Goal: Find specific page/section: Find specific page/section

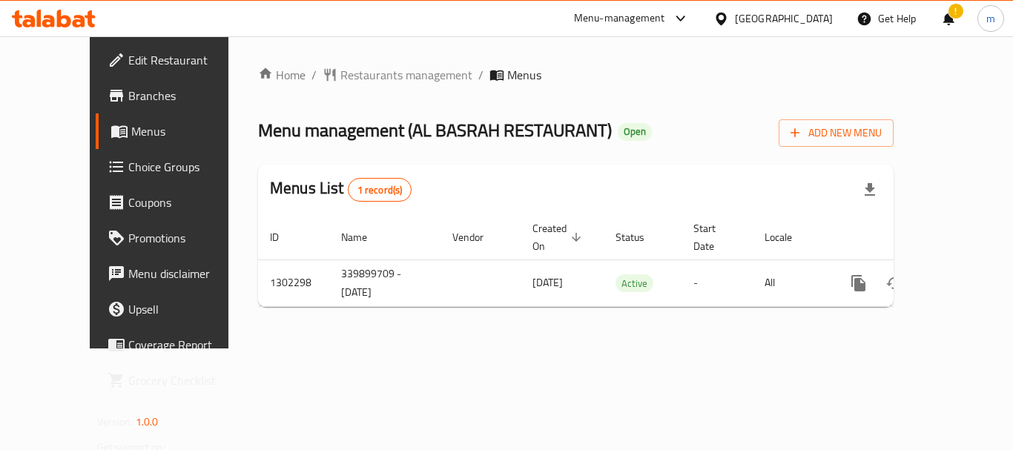
drag, startPoint x: 796, startPoint y: 11, endPoint x: 792, endPoint y: 30, distance: 19.1
click at [729, 11] on icon at bounding box center [721, 19] width 16 height 16
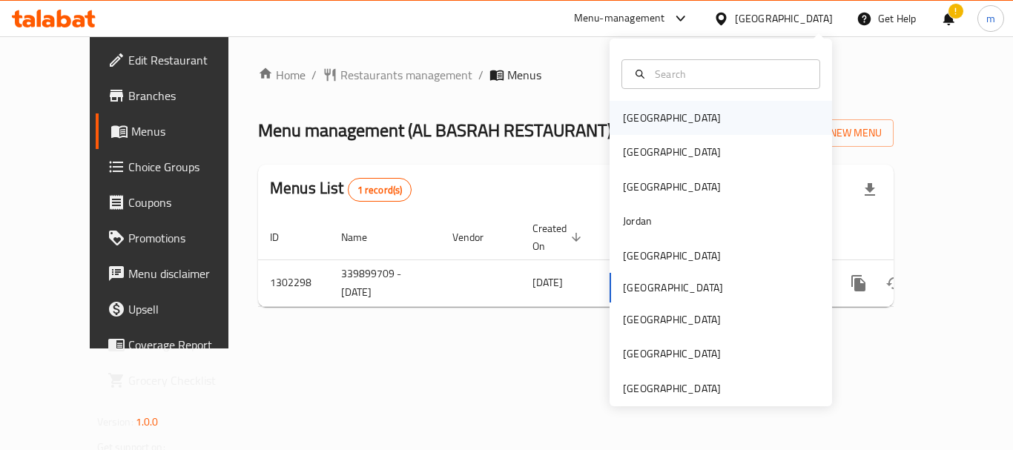
click at [641, 119] on div "[GEOGRAPHIC_DATA]" at bounding box center [672, 118] width 98 height 16
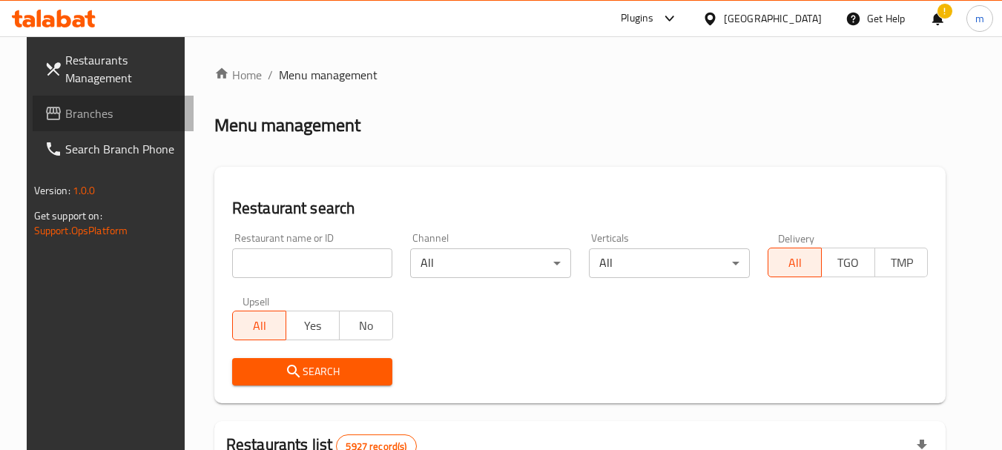
click at [93, 105] on span "Branches" at bounding box center [123, 114] width 117 height 18
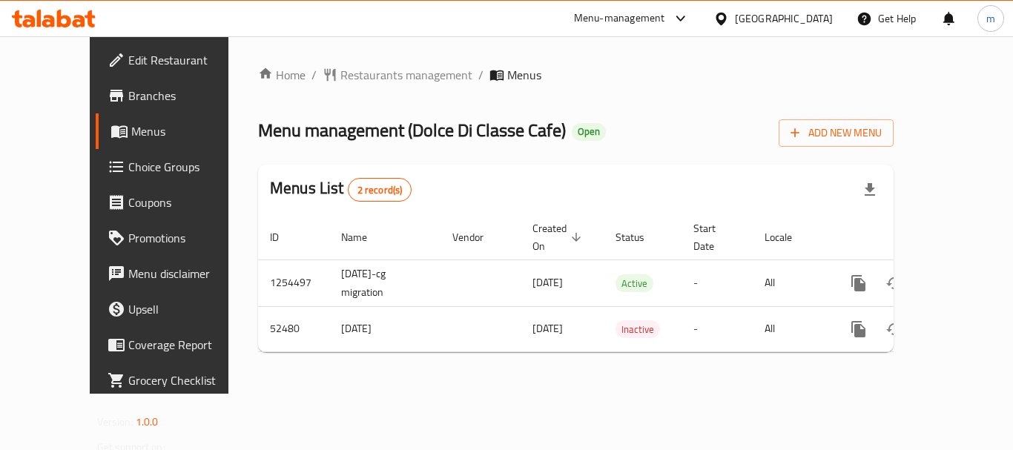
click at [735, 16] on div at bounding box center [724, 18] width 22 height 16
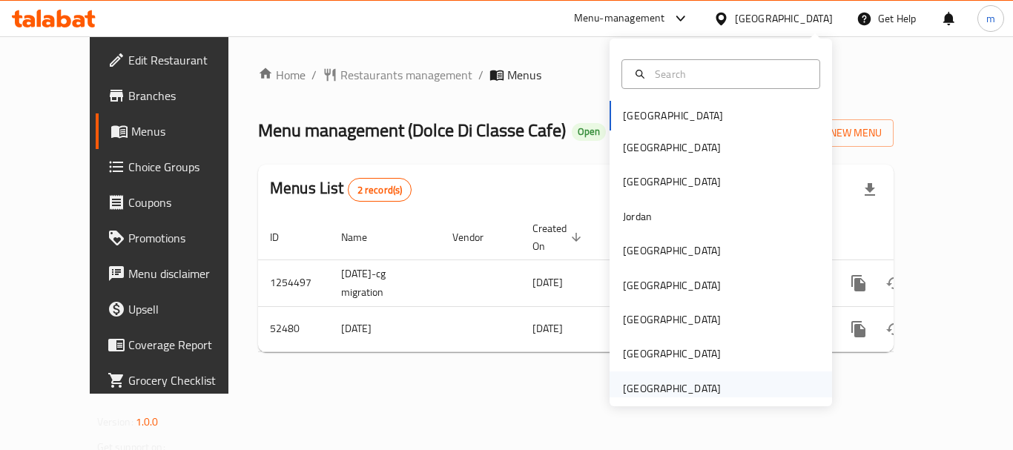
click at [704, 386] on div "[GEOGRAPHIC_DATA]" at bounding box center [672, 388] width 98 height 16
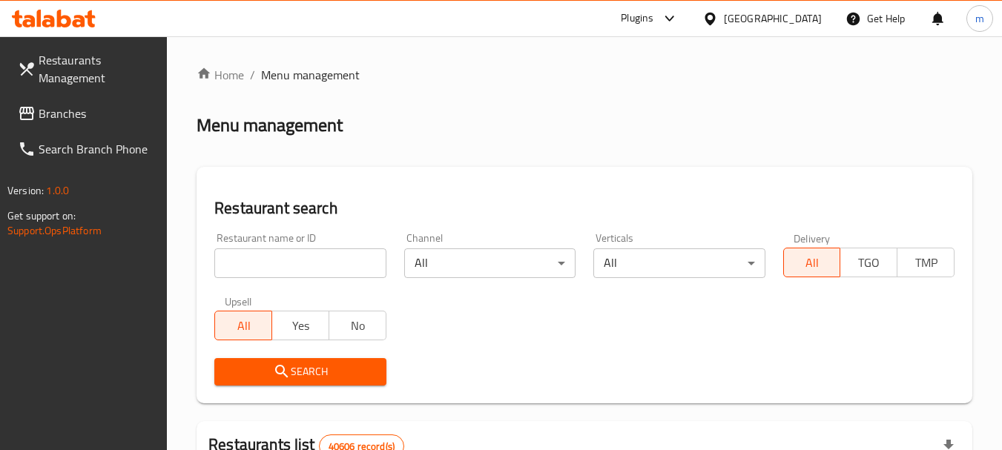
click at [82, 108] on span "Branches" at bounding box center [97, 114] width 117 height 18
